Goal: Task Accomplishment & Management: Manage account settings

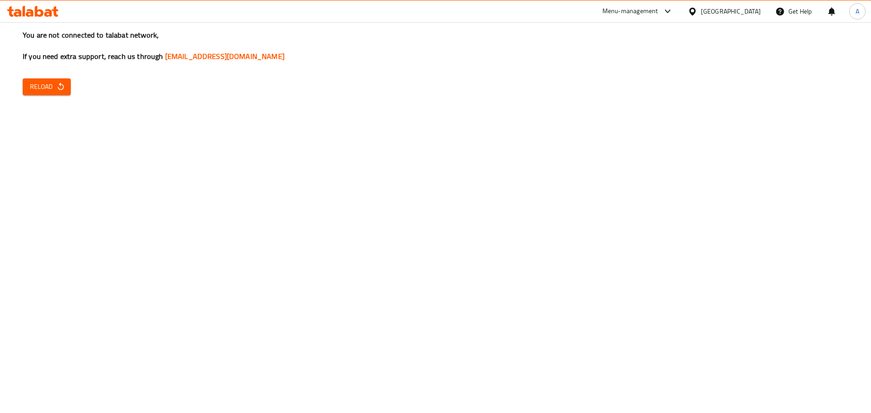
click at [606, 120] on div "You are not connected to talabat network, If you need extra support, reach us t…" at bounding box center [435, 206] width 871 height 413
click at [28, 88] on button "Reload" at bounding box center [47, 86] width 48 height 17
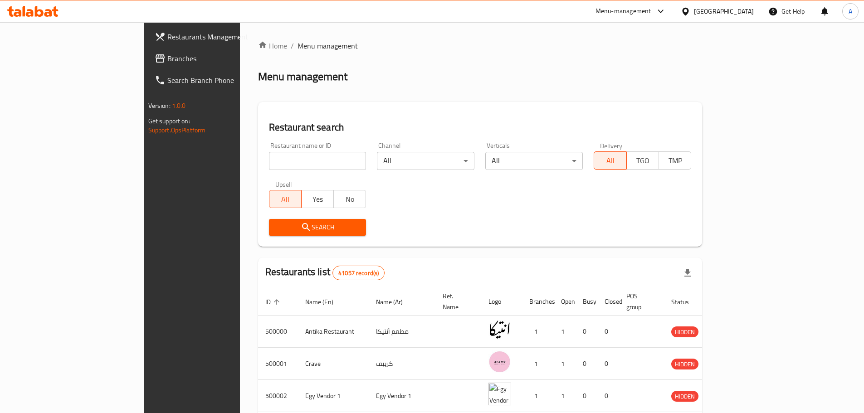
click at [747, 10] on div "[GEOGRAPHIC_DATA]" at bounding box center [724, 11] width 60 height 10
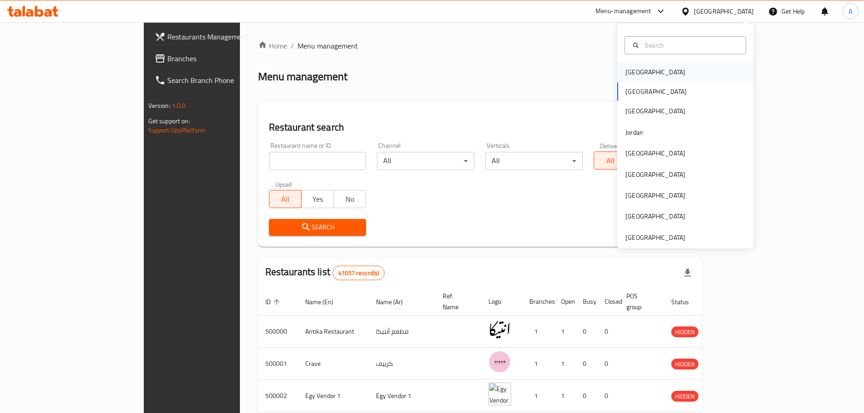
click at [641, 72] on div "Bahrain" at bounding box center [655, 72] width 74 height 21
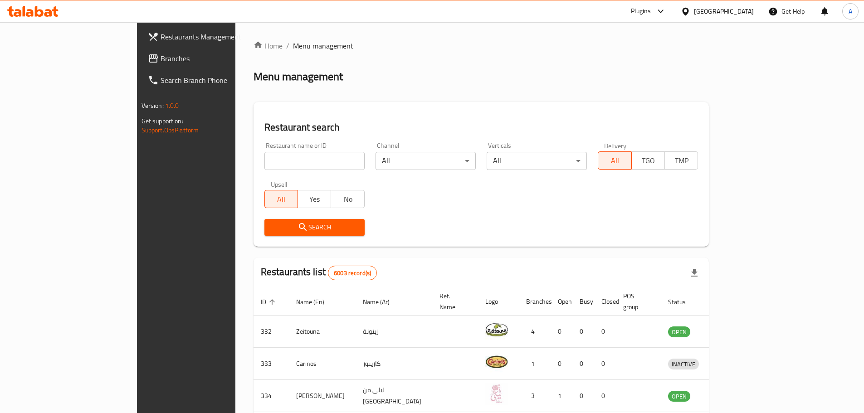
click at [161, 60] on span "Branches" at bounding box center [217, 58] width 113 height 11
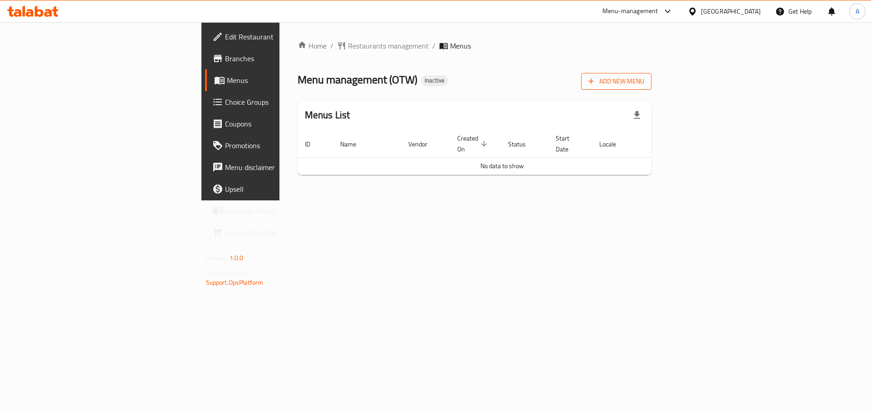
click at [644, 86] on span "Add New Menu" at bounding box center [616, 81] width 56 height 11
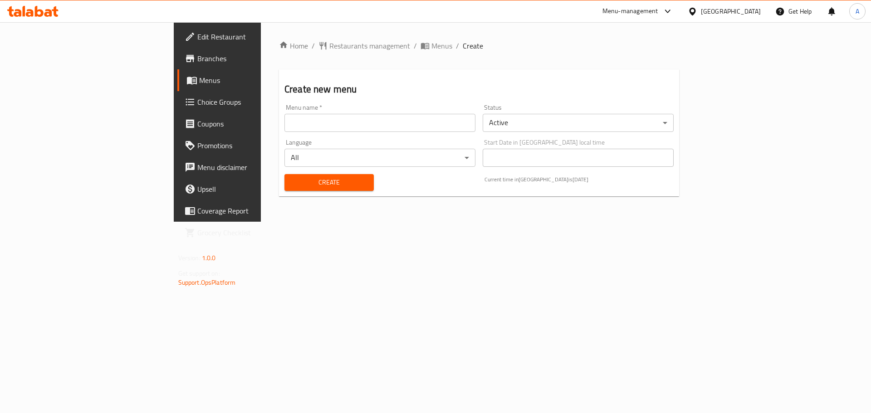
click at [281, 134] on div "Menu name   * Menu name *" at bounding box center [380, 118] width 198 height 35
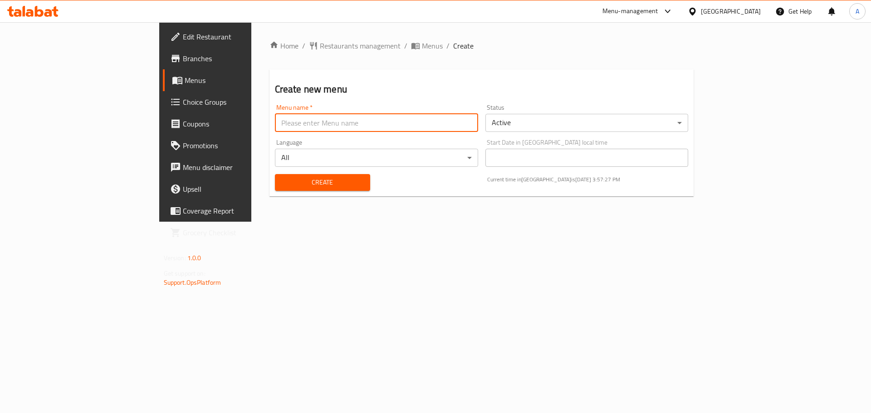
click at [275, 124] on input "text" at bounding box center [376, 123] width 203 height 18
type input "New"
click at [269, 173] on div "Create" at bounding box center [322, 183] width 106 height 28
click at [282, 179] on span "Create" at bounding box center [322, 182] width 81 height 11
click at [183, 42] on span "Edit Restaurant" at bounding box center [240, 36] width 115 height 11
